Goal: Task Accomplishment & Management: Use online tool/utility

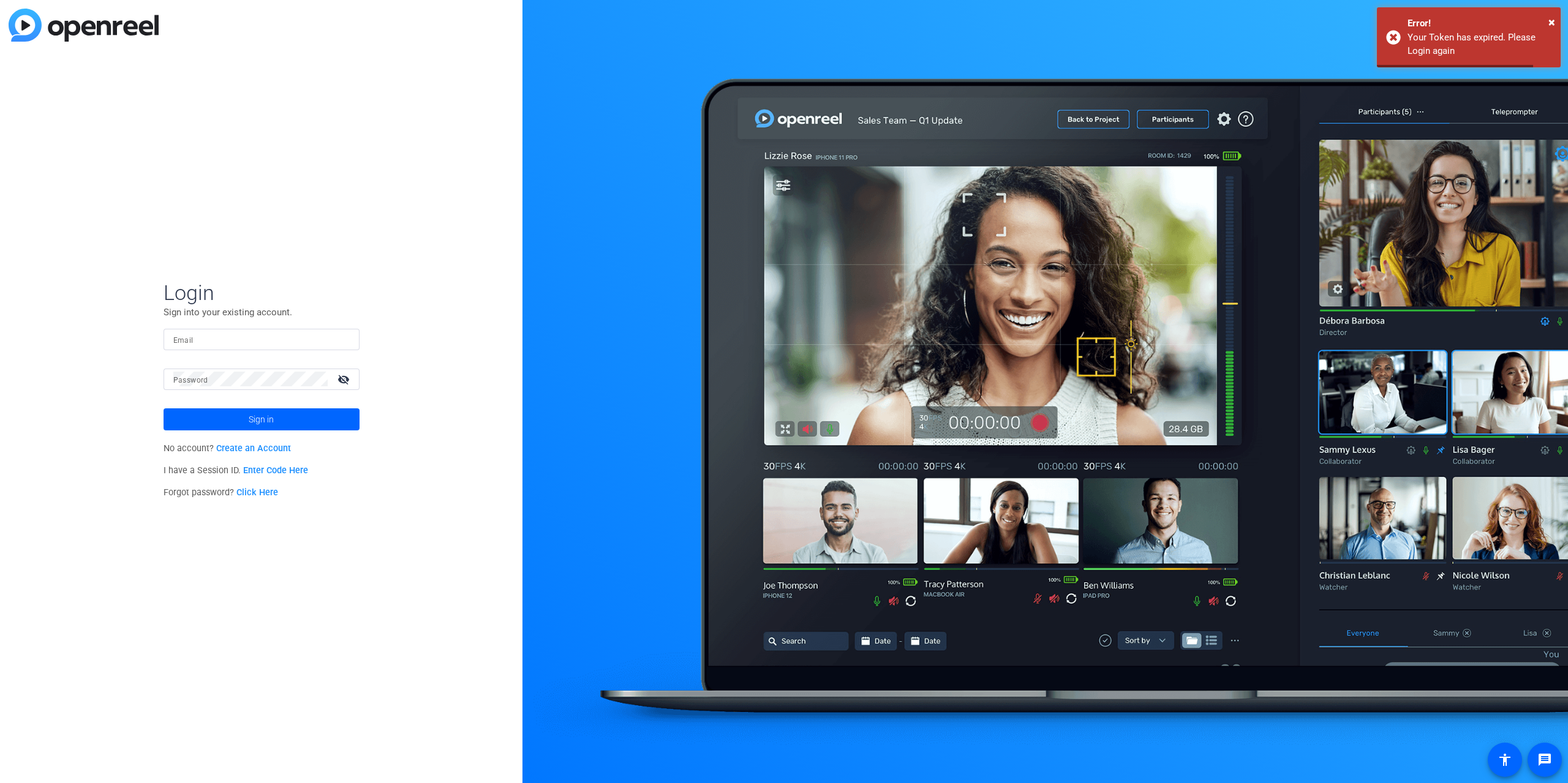
drag, startPoint x: 0, startPoint y: 0, endPoint x: 251, endPoint y: 328, distance: 413.0
click at [251, 329] on div at bounding box center [262, 340] width 177 height 22
click at [235, 340] on input "Email" at bounding box center [262, 340] width 177 height 15
type input "[PERSON_NAME][EMAIL_ADDRESS][PERSON_NAME][DOMAIN_NAME]"
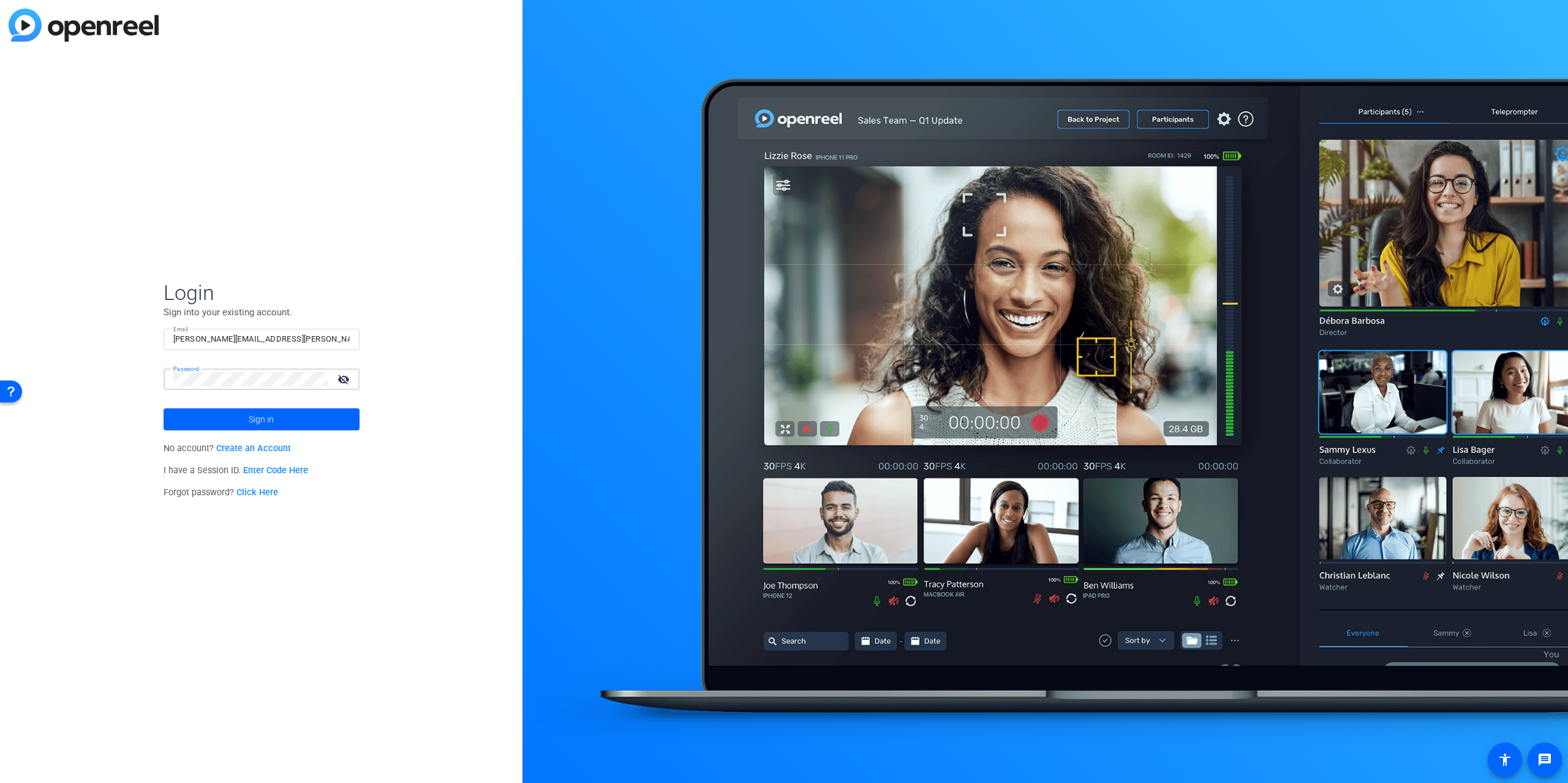
click at [164, 408] on button "Sign in" at bounding box center [262, 419] width 196 height 22
click at [84, 359] on div "Login Sign into your existing account. Email [PERSON_NAME][EMAIL_ADDRESS][PERSO…" at bounding box center [261, 391] width 522 height 783
click at [164, 408] on button "Sign in" at bounding box center [262, 419] width 196 height 22
click at [273, 416] on span "Sign in" at bounding box center [261, 419] width 25 height 31
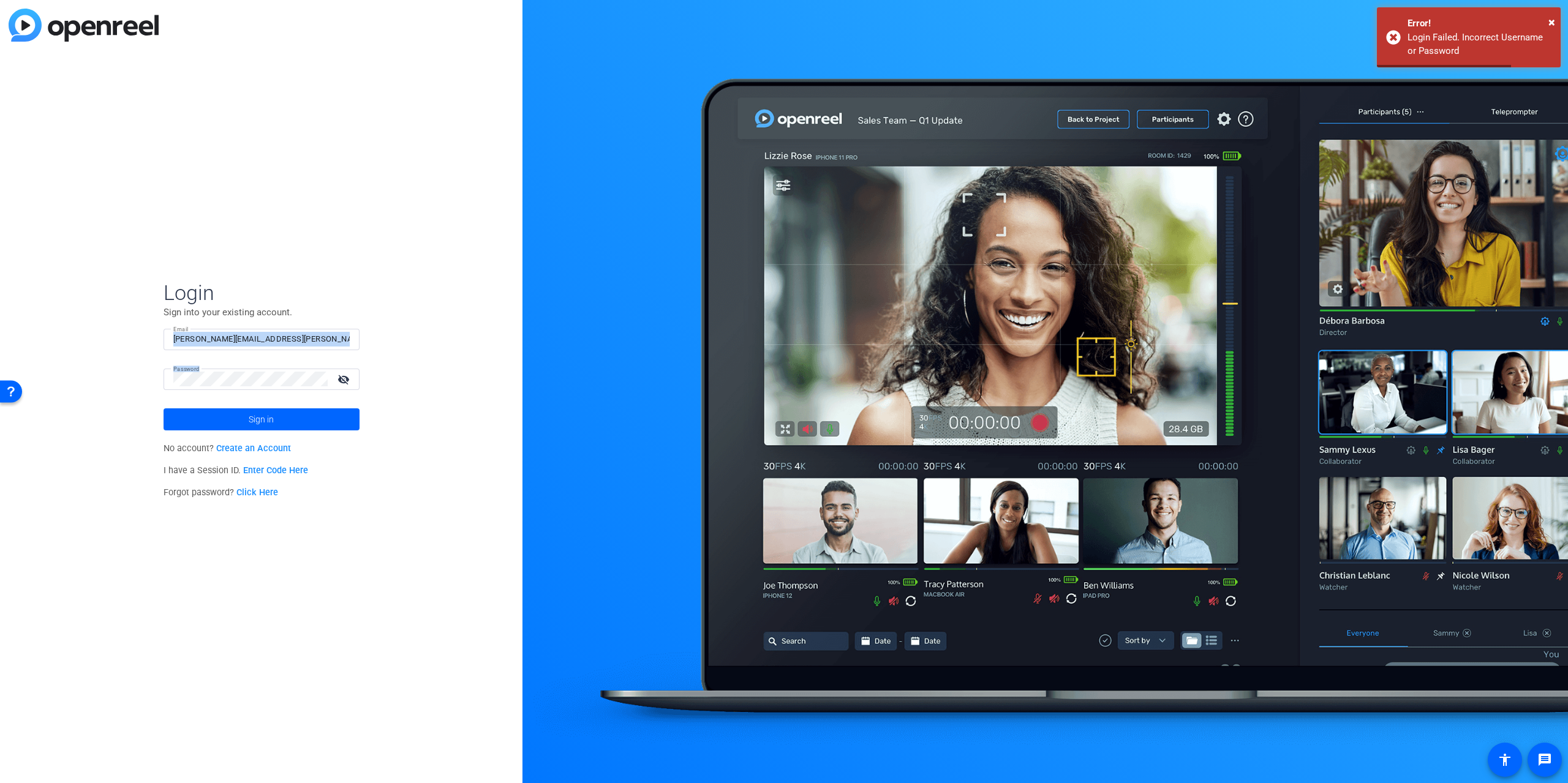
drag, startPoint x: 224, startPoint y: 371, endPoint x: 52, endPoint y: 360, distance: 172.4
click at [52, 360] on div "Login Sign into your existing account. Email [PERSON_NAME][EMAIL_ADDRESS][PERSO…" at bounding box center [261, 391] width 522 height 783
click at [177, 371] on mat-label "Password" at bounding box center [186, 369] width 26 height 7
drag, startPoint x: 264, startPoint y: 371, endPoint x: 81, endPoint y: 362, distance: 183.2
click at [81, 362] on div "Login Sign into your existing account. Email [PERSON_NAME][EMAIL_ADDRESS][PERSO…" at bounding box center [261, 391] width 522 height 783
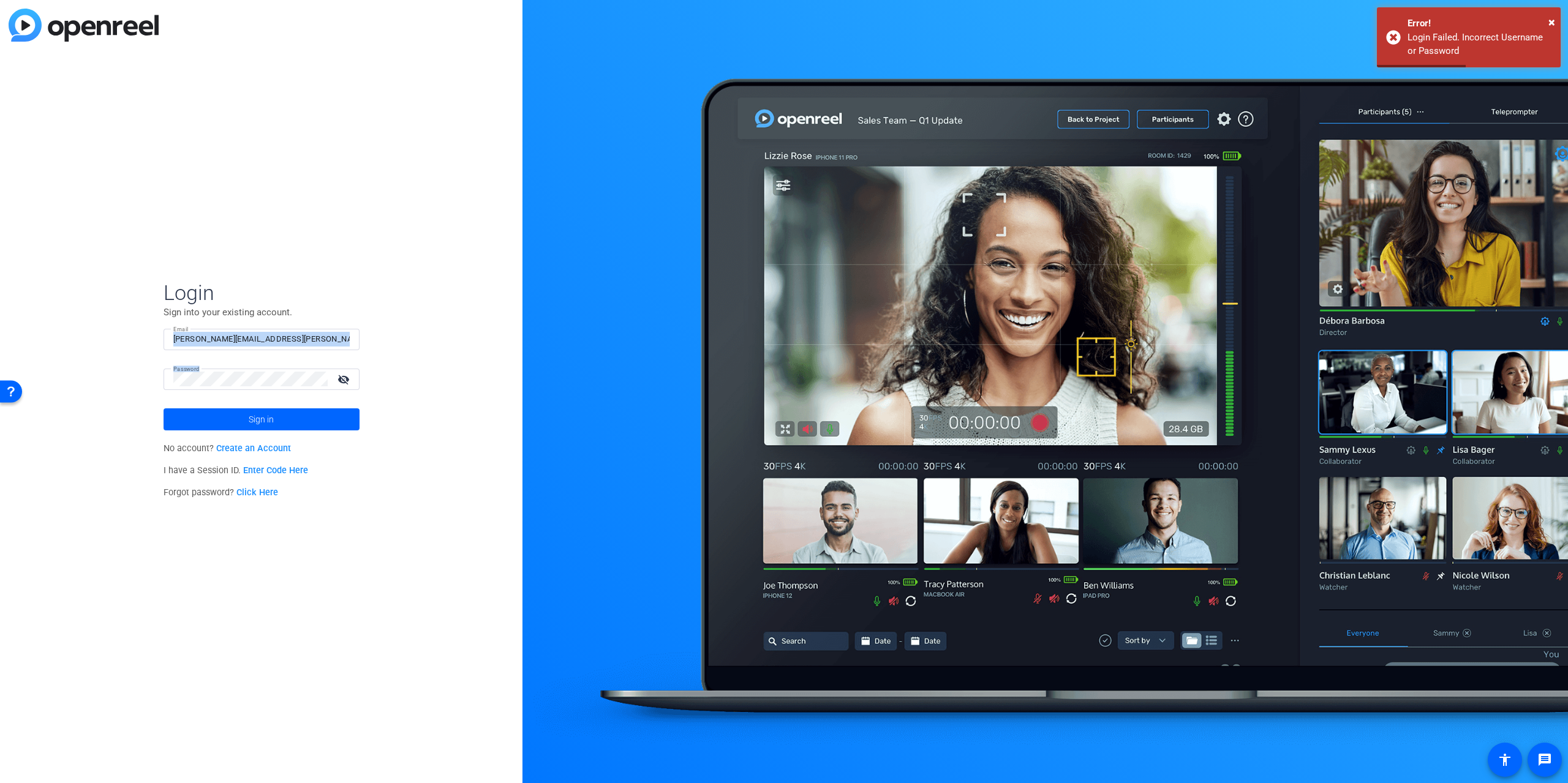
click at [256, 393] on mat-form-field "Password visibility_off" at bounding box center [262, 388] width 196 height 40
click at [128, 376] on div "Login Sign into your existing account. Email [PERSON_NAME][EMAIL_ADDRESS][PERSO…" at bounding box center [261, 391] width 522 height 783
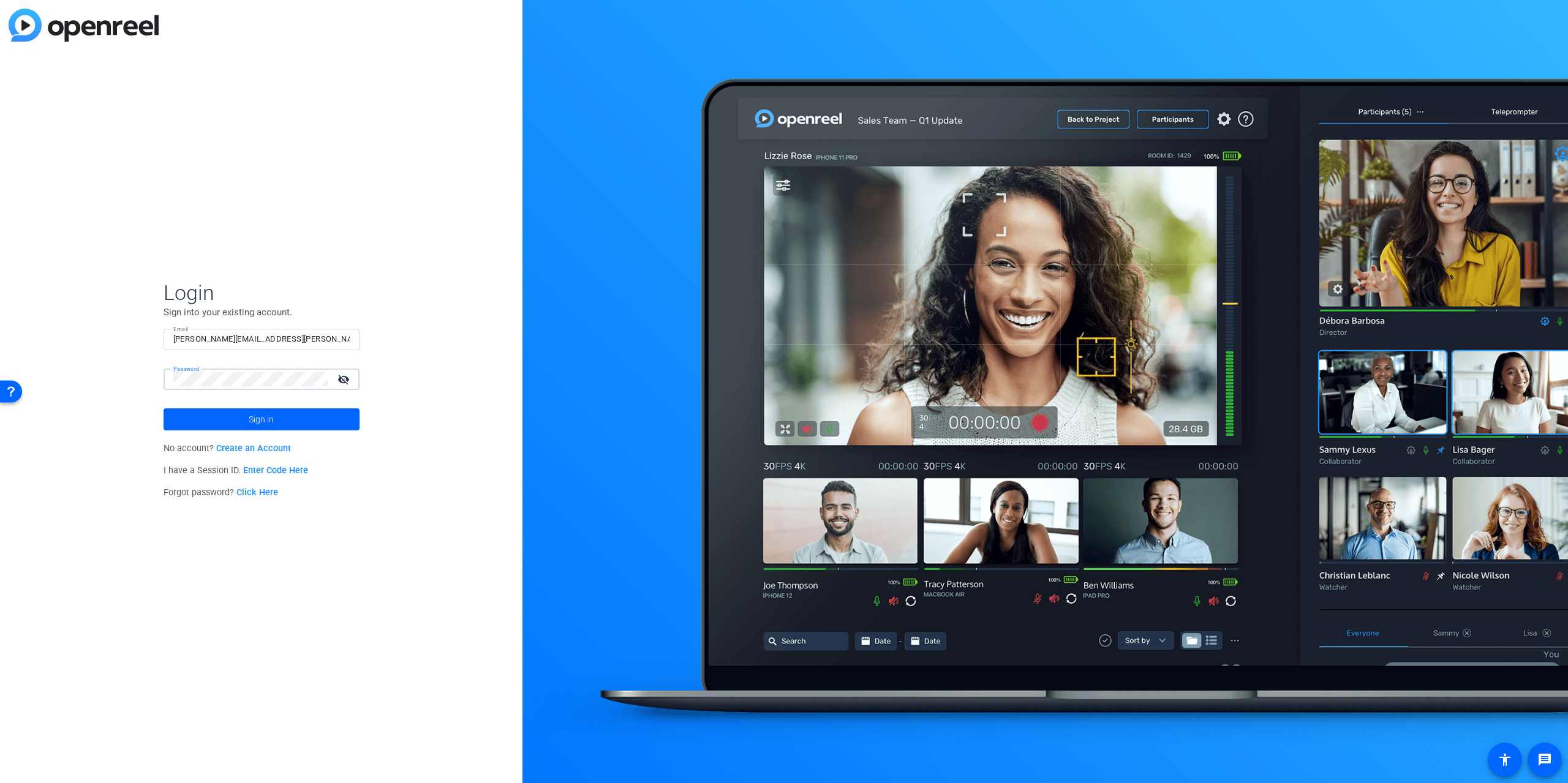
click at [164, 408] on button "Sign in" at bounding box center [262, 419] width 196 height 22
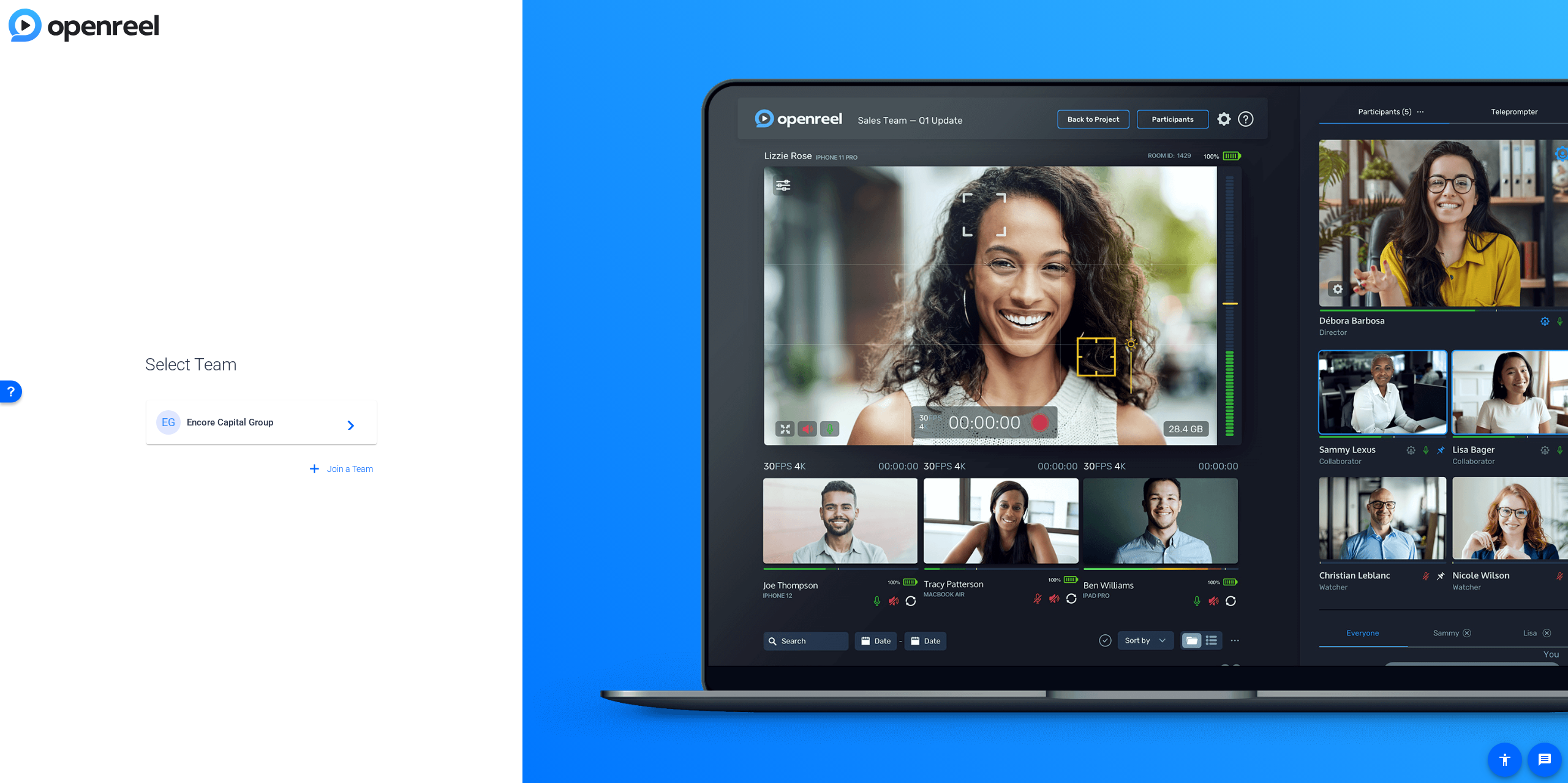
click at [305, 426] on span "Encore Capital Group" at bounding box center [263, 422] width 153 height 11
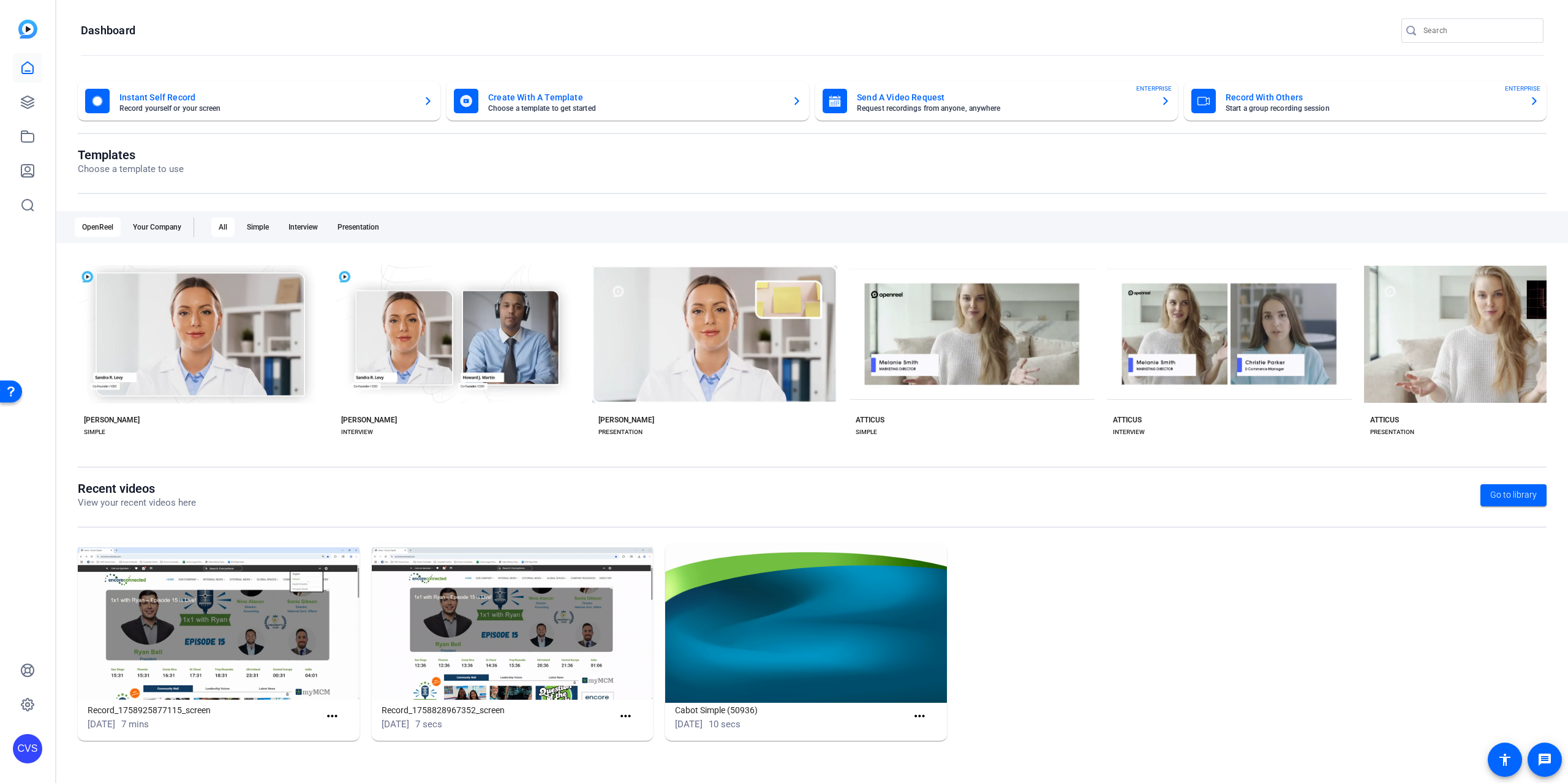
click at [1031, 109] on mat-card-subtitle "Request recordings from anyone, anywhere" at bounding box center [1003, 108] width 294 height 7
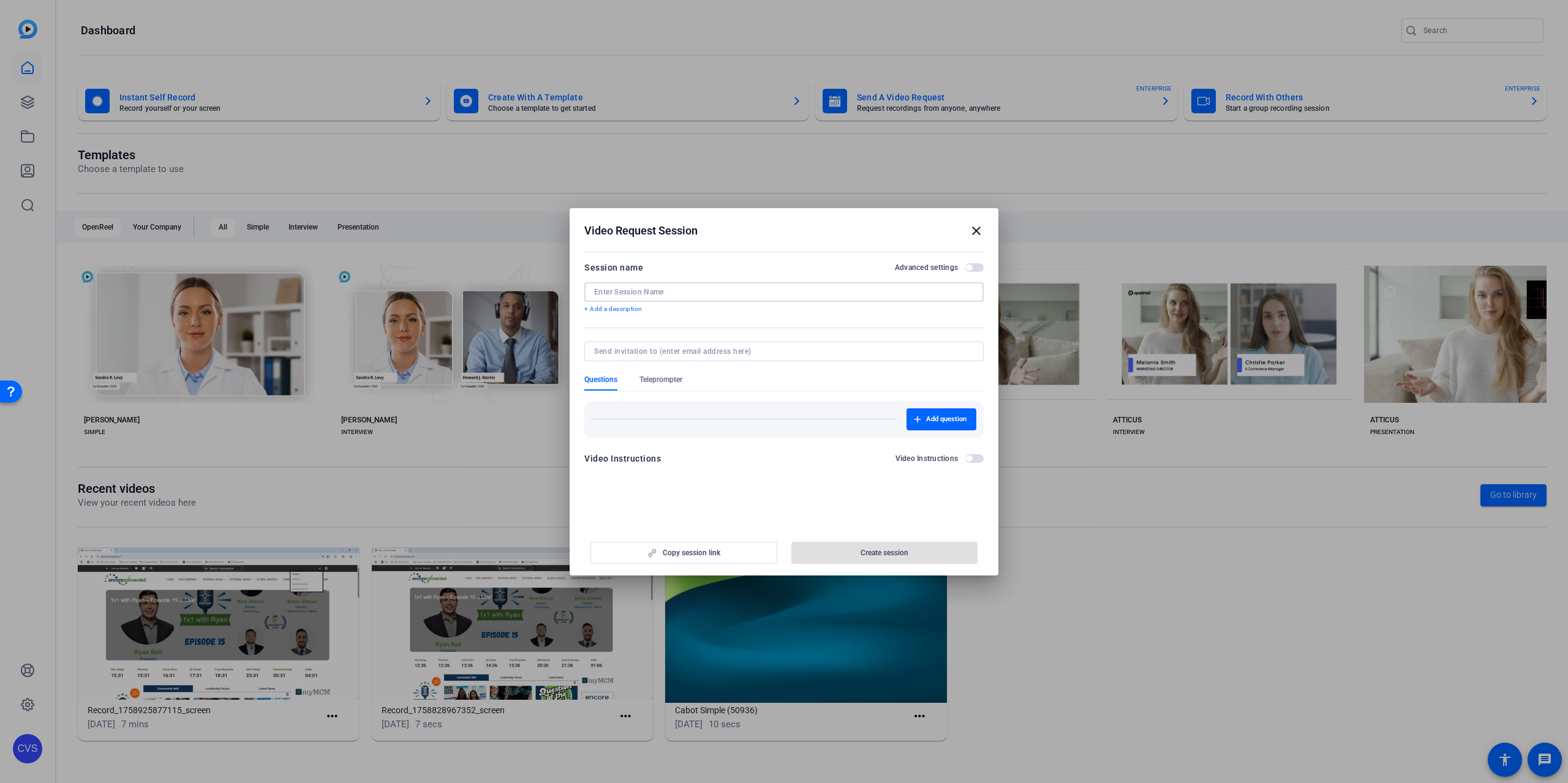
click at [700, 288] on input at bounding box center [783, 292] width 380 height 10
type input "[PERSON_NAME] EMDP Recording"
click at [755, 348] on input at bounding box center [781, 351] width 375 height 10
type input "[PERSON_NAME][EMAIL_ADDRESS][PERSON_NAME][DOMAIN_NAME]"
click at [969, 458] on form "Session name Advanced settings [PERSON_NAME] EMDP Recording + Add a description…" at bounding box center [784, 367] width 399 height 213
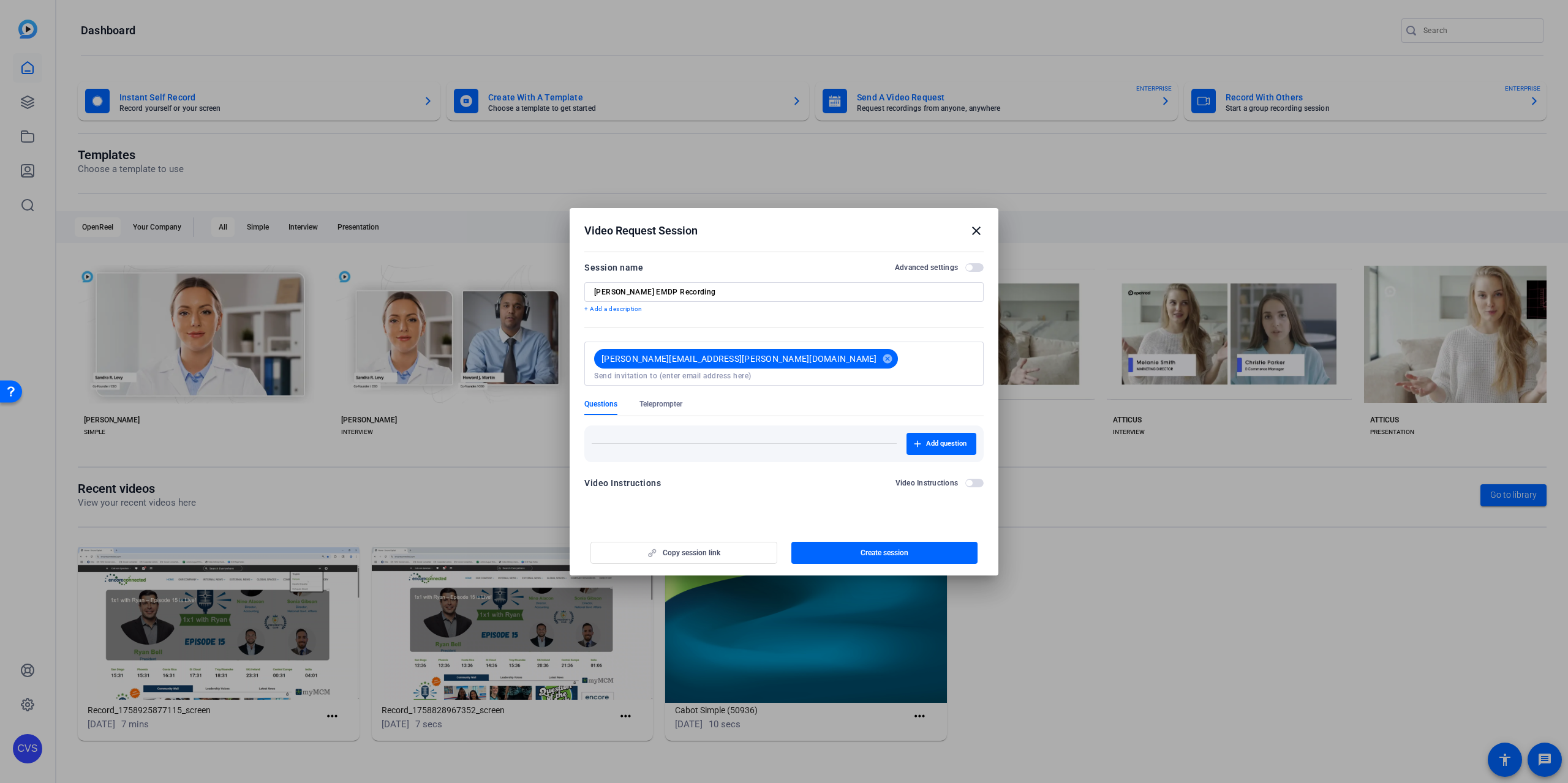
click at [782, 482] on div "Video Instructions Video Instructions" at bounding box center [784, 486] width 399 height 22
click at [969, 264] on span "button" at bounding box center [969, 267] width 6 height 6
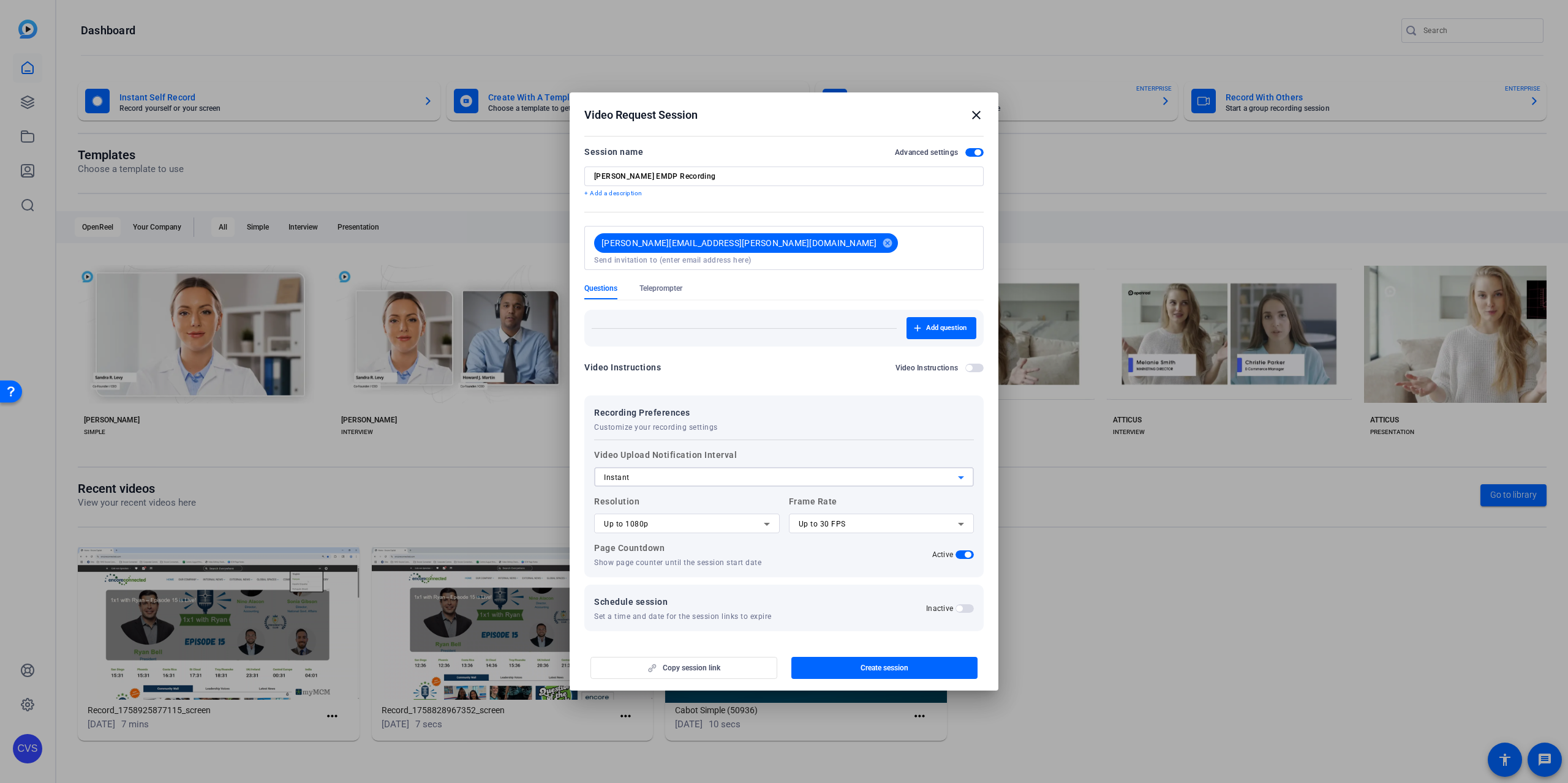
click at [785, 477] on div "Instant" at bounding box center [781, 477] width 354 height 15
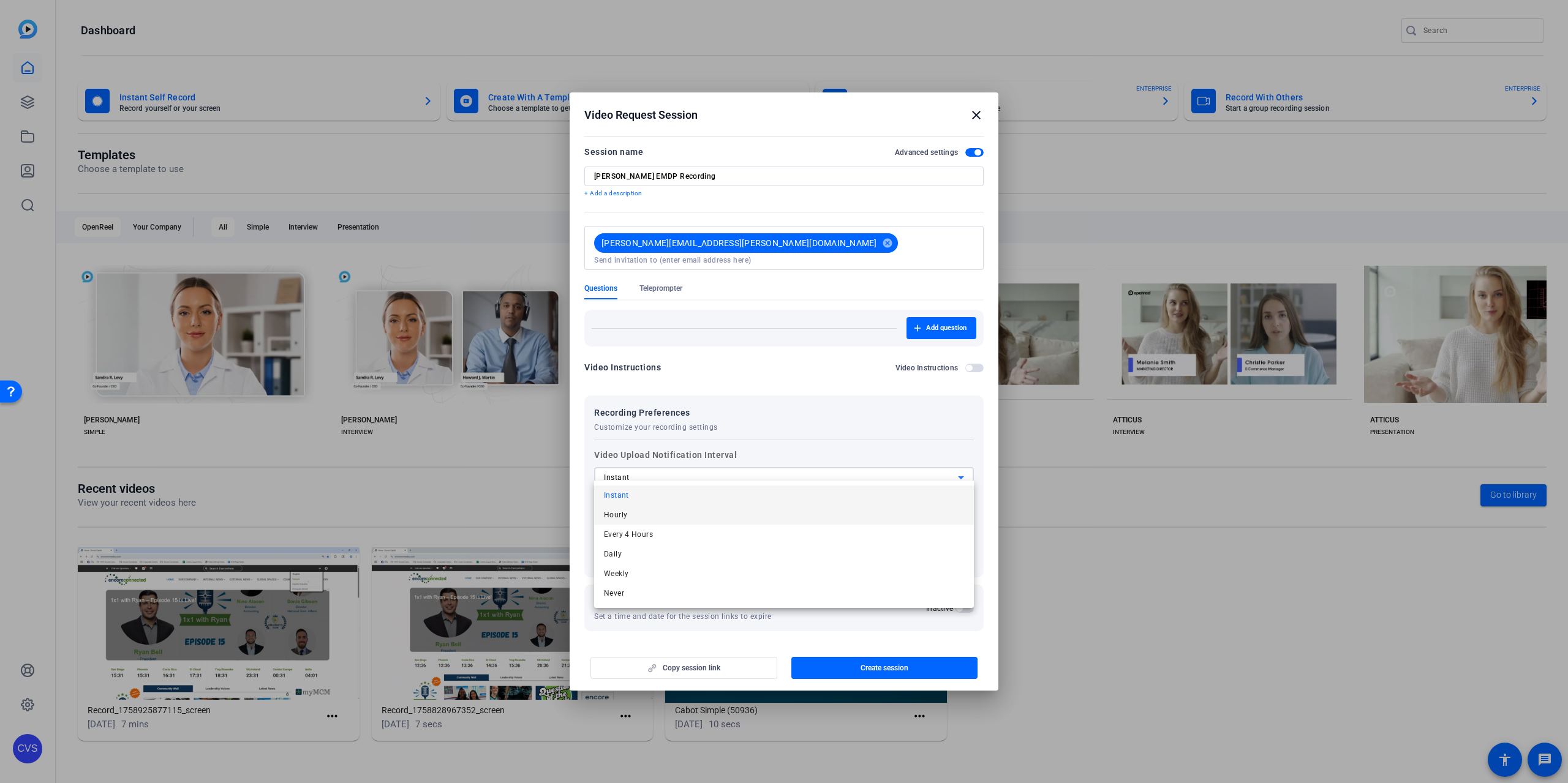
click at [737, 520] on mat-option "Hourly" at bounding box center [783, 515] width 380 height 20
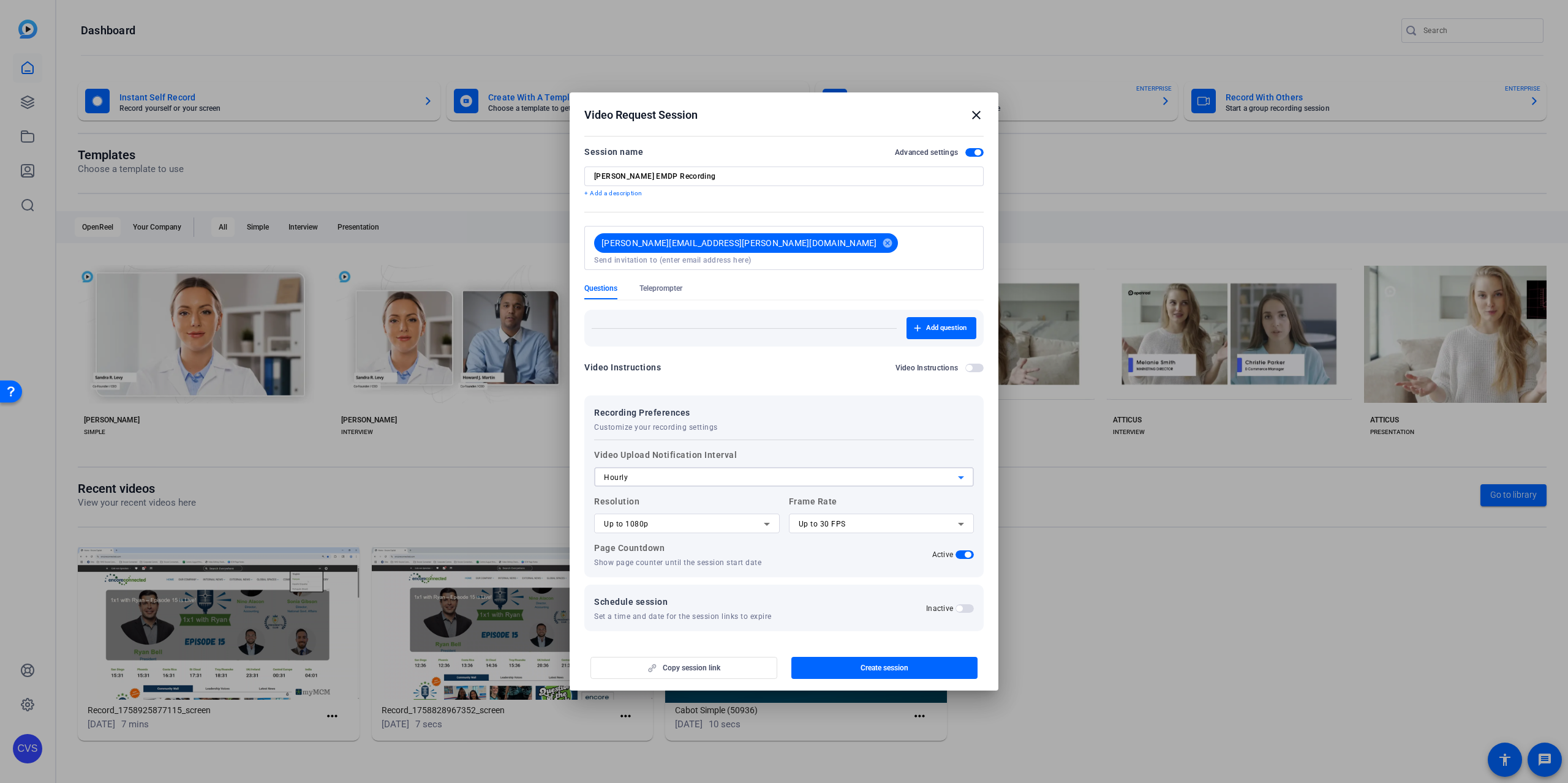
click at [822, 405] on div "Recording Preferences Customize your recording settings" at bounding box center [783, 419] width 380 height 27
click at [866, 663] on span "Create session" at bounding box center [885, 668] width 48 height 10
